Goal: Task Accomplishment & Management: Use online tool/utility

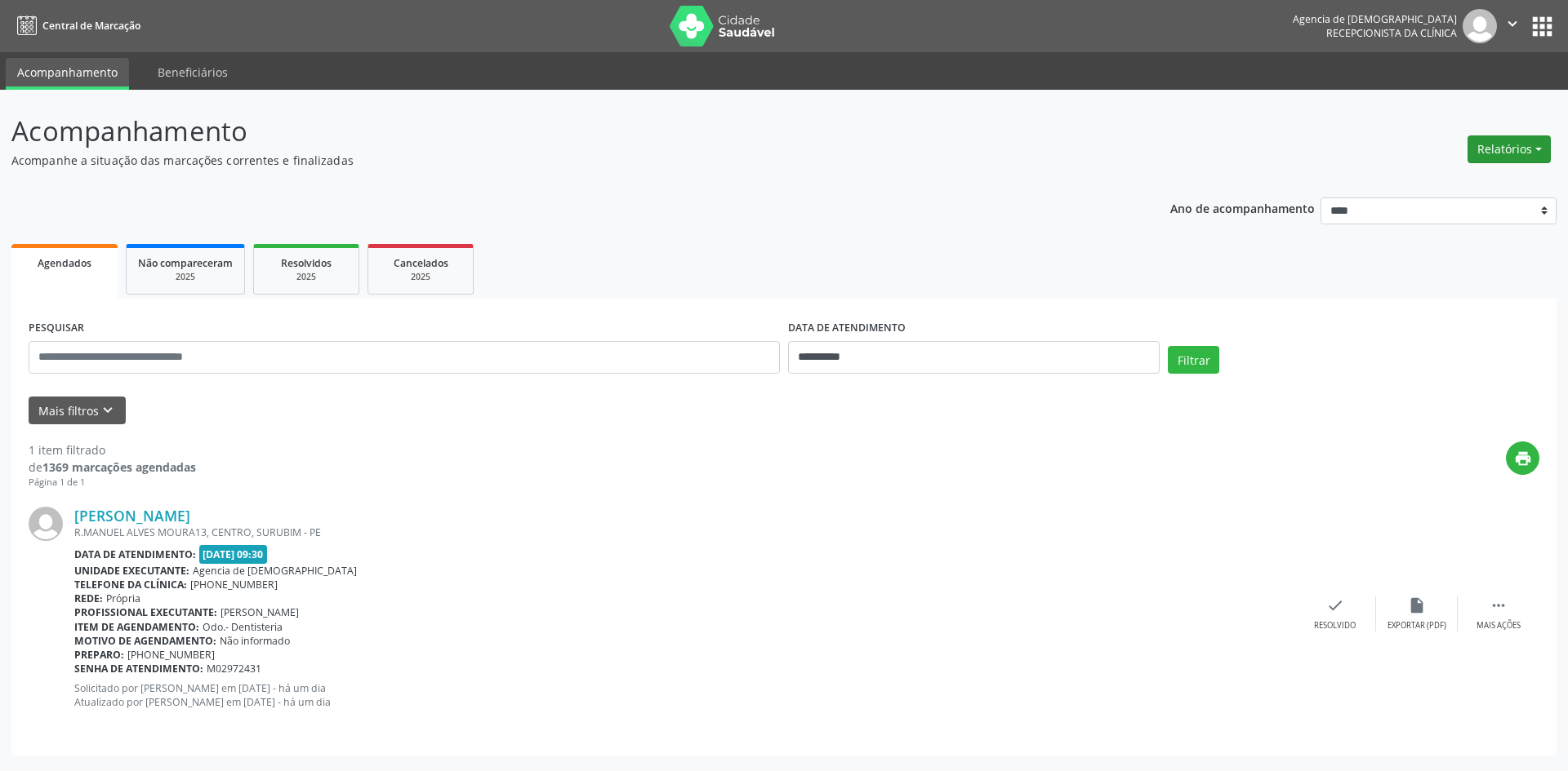
click at [1526, 152] on button "Relatórios" at bounding box center [1508, 149] width 83 height 28
click at [1485, 189] on link "Agendamentos" at bounding box center [1463, 184] width 175 height 22
select select "*"
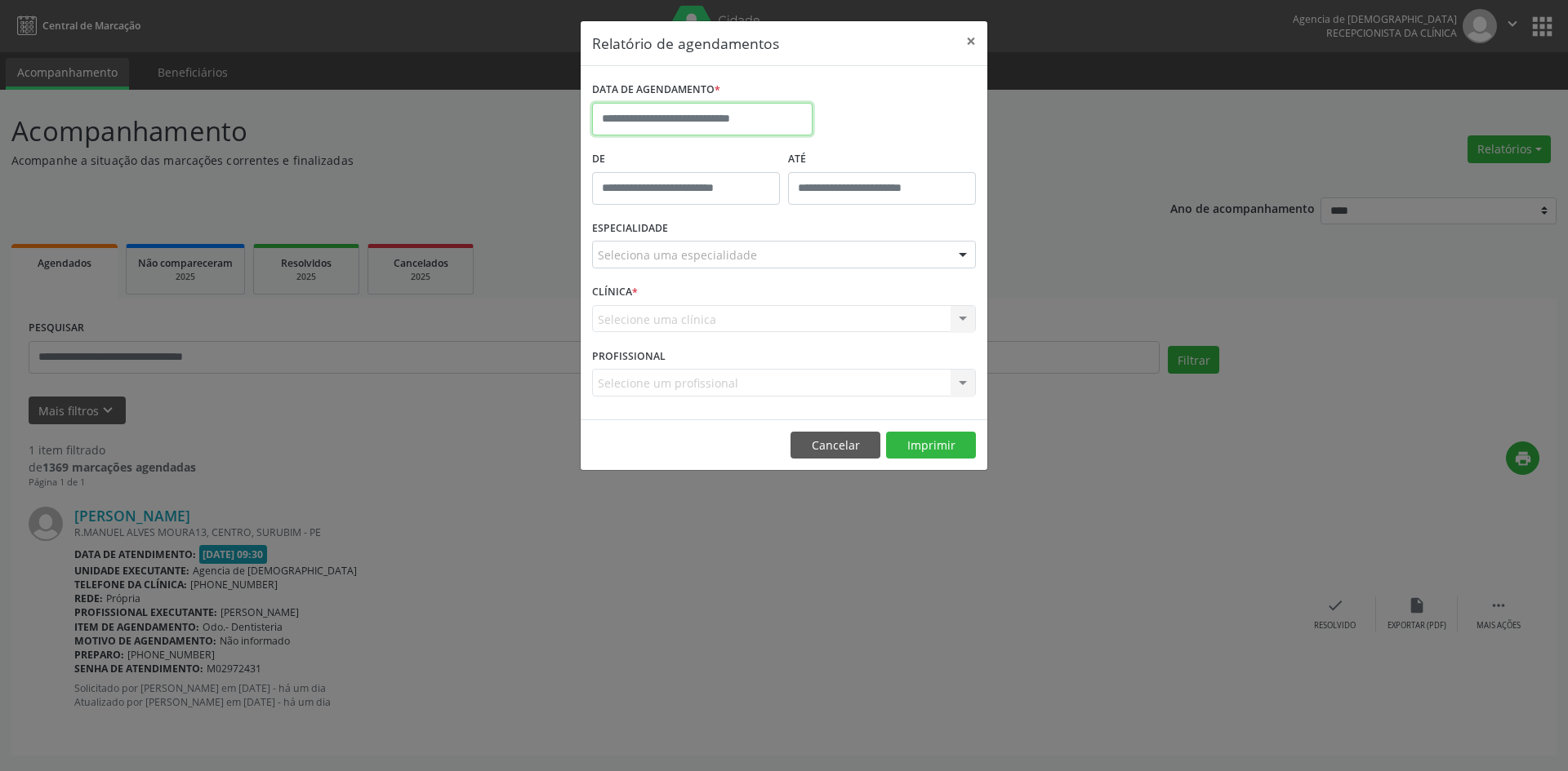
click at [703, 118] on input "text" at bounding box center [701, 119] width 220 height 33
click at [795, 240] on span "10" at bounding box center [789, 237] width 32 height 32
type input "**********"
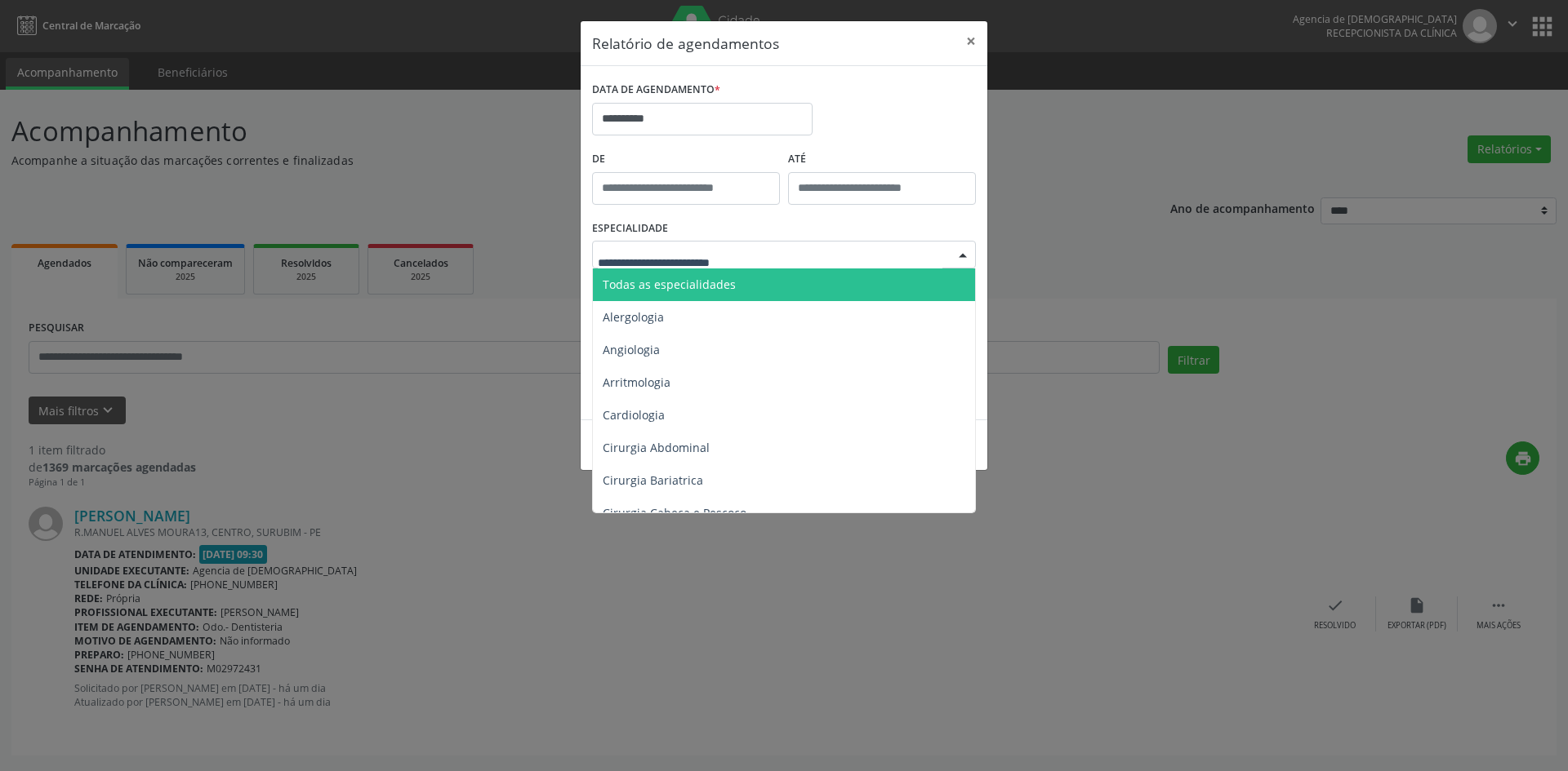
click at [832, 263] on div at bounding box center [784, 255] width 384 height 28
click at [831, 282] on span "Todas as especialidades" at bounding box center [784, 285] width 384 height 33
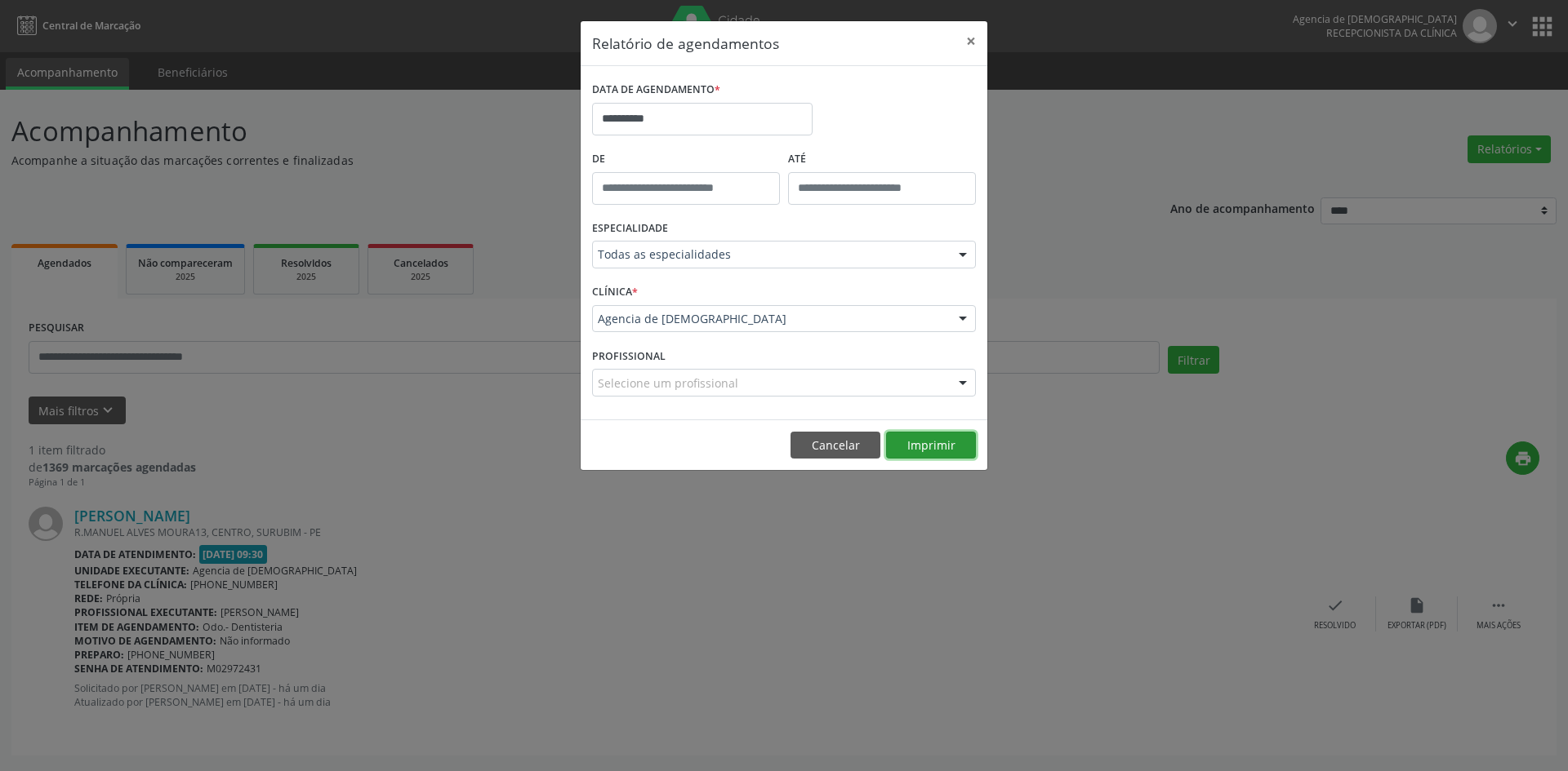
click at [939, 446] on button "Imprimir" at bounding box center [931, 446] width 90 height 28
